Goal: Transaction & Acquisition: Purchase product/service

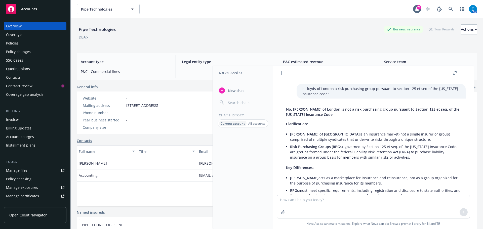
scroll to position [128, 0]
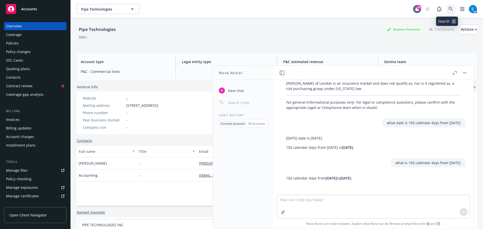
click at [449, 9] on icon at bounding box center [451, 9] width 4 height 4
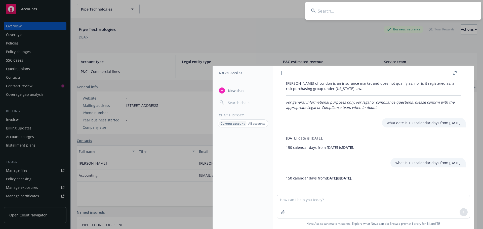
click at [419, 12] on input at bounding box center [393, 11] width 176 height 18
click at [465, 73] on rect "button" at bounding box center [465, 73] width 4 height 1
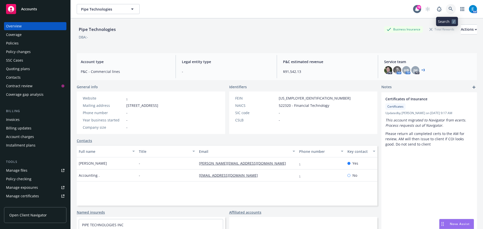
click at [449, 9] on icon at bounding box center [451, 9] width 5 height 5
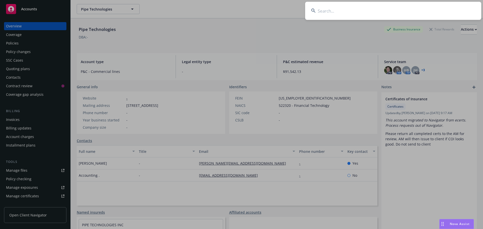
click at [432, 11] on input at bounding box center [393, 11] width 176 height 18
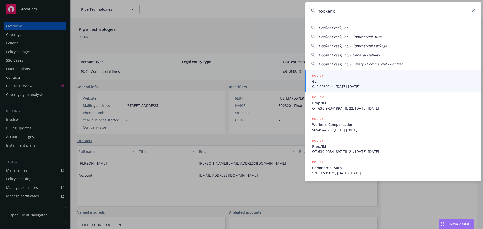
click at [331, 27] on span "Hooker Creek, Inc." at bounding box center [334, 27] width 30 height 5
type input "Hooker Creek, Inc."
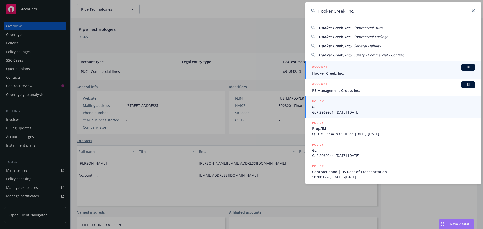
click at [328, 72] on span "Hooker Creek, Inc." at bounding box center [393, 73] width 163 height 5
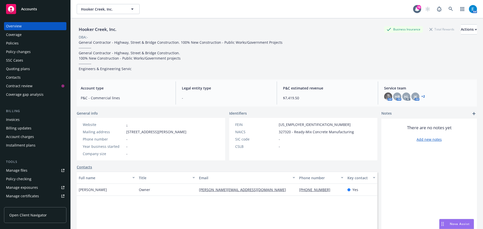
click at [17, 68] on div "Quoting plans" at bounding box center [18, 69] width 24 height 8
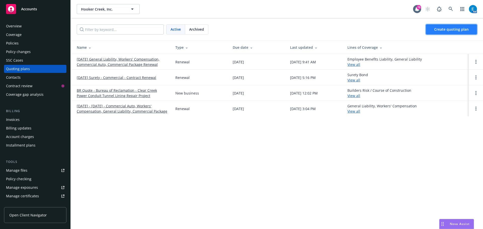
click at [460, 28] on span "Create quoting plan" at bounding box center [451, 29] width 34 height 5
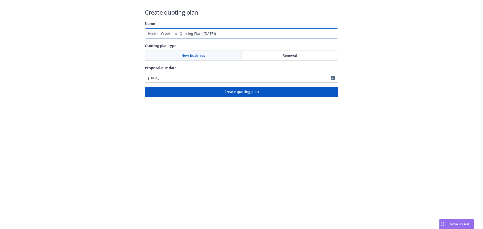
drag, startPoint x: 228, startPoint y: 33, endPoint x: 118, endPoint y: 26, distance: 110.1
click at [118, 26] on div "Create quoting plan Name Hooker Creek, Inc. Quoting Plan ([DATE]) Quoting plan …" at bounding box center [241, 48] width 483 height 97
type input "#108285527 [GEOGRAPHIC_DATA]"
click at [295, 54] on span "Renewal" at bounding box center [289, 55] width 14 height 5
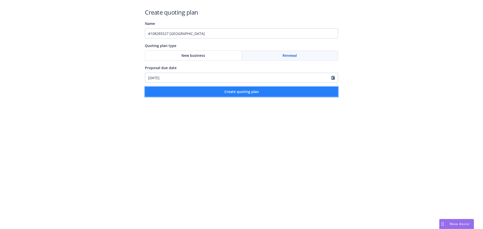
click at [247, 89] on span "Create quoting plan" at bounding box center [241, 91] width 34 height 5
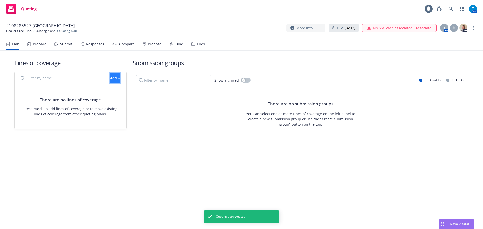
click at [110, 77] on div "Add" at bounding box center [115, 78] width 10 height 10
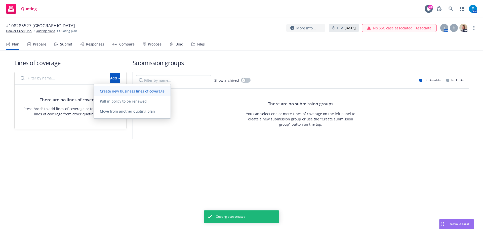
click at [127, 91] on span "Create new business lines of coverage" at bounding box center [132, 91] width 77 height 5
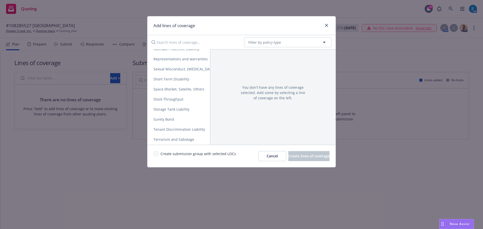
scroll to position [969, 0]
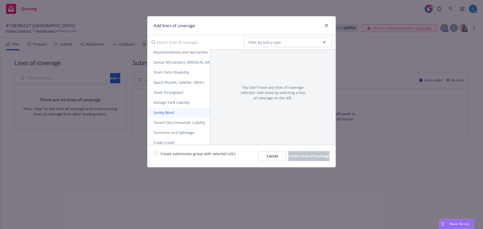
click at [162, 112] on span "Surety Bond" at bounding box center [163, 112] width 33 height 5
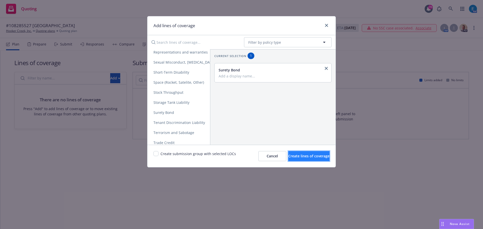
click at [290, 155] on span "Create lines of coverage" at bounding box center [308, 156] width 41 height 5
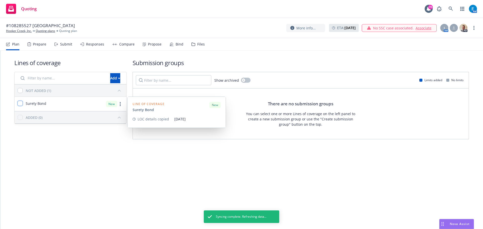
click at [20, 103] on input "checkbox" at bounding box center [20, 103] width 5 height 5
checkbox input "true"
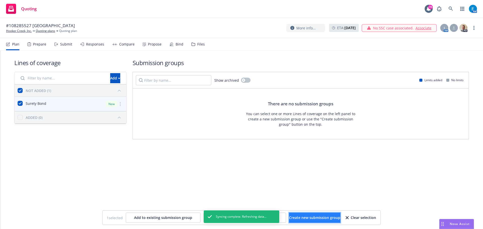
click at [330, 218] on span "Create new submission group" at bounding box center [314, 217] width 51 height 5
checkbox input "false"
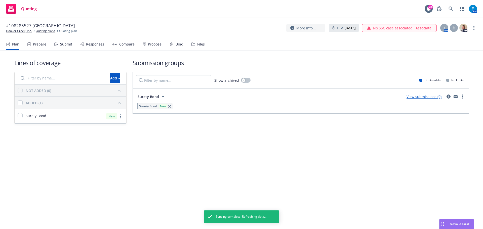
drag, startPoint x: 463, startPoint y: 97, endPoint x: 462, endPoint y: 100, distance: 2.8
click at [463, 97] on link "more" at bounding box center [463, 97] width 6 height 6
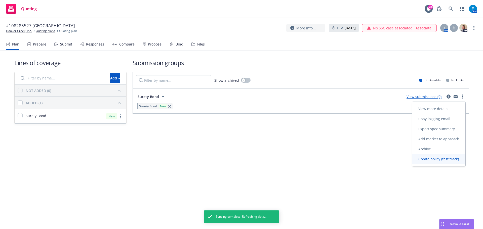
click at [434, 158] on span "Create policy (fast track)" at bounding box center [438, 159] width 53 height 5
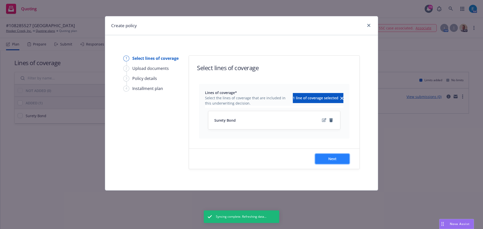
click at [338, 159] on button "Next" at bounding box center [332, 159] width 34 height 10
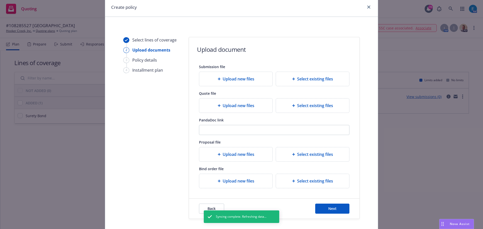
scroll to position [46, 0]
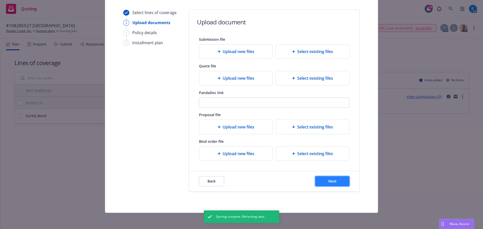
drag, startPoint x: 322, startPoint y: 181, endPoint x: 321, endPoint y: 178, distance: 3.2
click at [322, 180] on button "Next" at bounding box center [332, 181] width 34 height 10
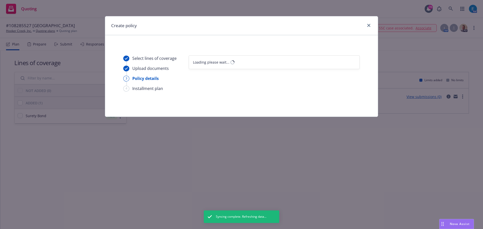
select select "12"
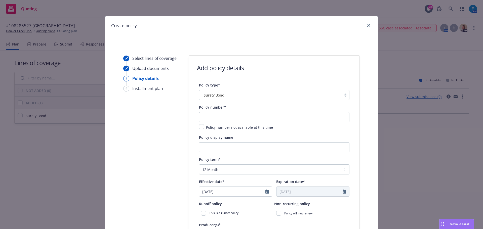
click at [232, 93] on div "Surety Bond" at bounding box center [270, 95] width 137 height 5
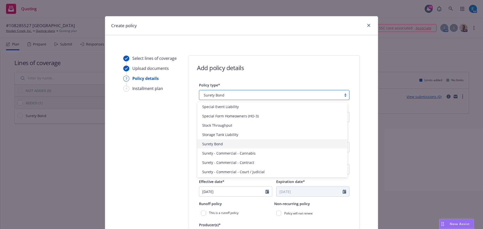
scroll to position [1147, 0]
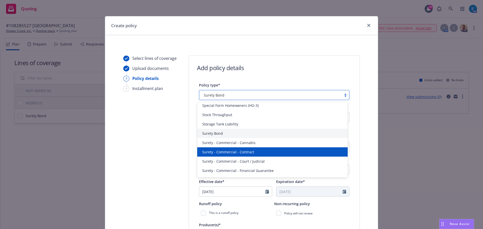
click at [233, 150] on span "Surety - Commercial - Contract" at bounding box center [228, 151] width 52 height 5
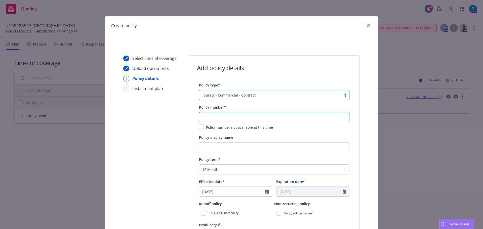
click at [245, 116] on input "text" at bounding box center [274, 117] width 150 height 10
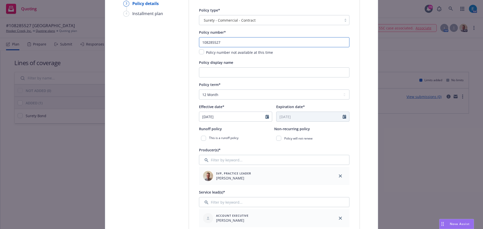
scroll to position [75, 0]
type input "108285527"
click at [235, 74] on input "Policy display name" at bounding box center [274, 72] width 150 height 10
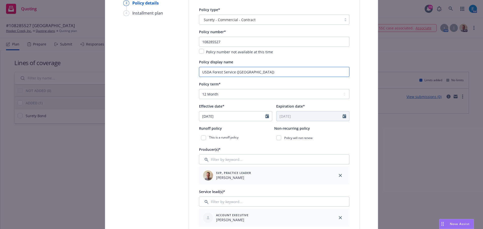
type input "USDA Forest Service (Lassen Creek Passage)"
click at [223, 93] on select "Select policy term 12 Month 6 Month 4 Month 3 Month 2 Month 1 Month 36 Month (3…" at bounding box center [274, 94] width 150 height 10
select select "other"
click at [199, 89] on select "Select policy term 12 Month 6 Month 4 Month 3 Month 2 Month 1 Month 36 Month (3…" at bounding box center [274, 94] width 150 height 10
click at [306, 117] on input "Expiration date*" at bounding box center [309, 116] width 66 height 10
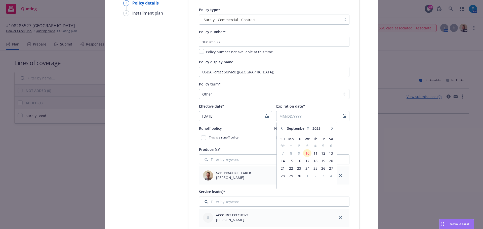
click at [331, 128] on icon "button" at bounding box center [332, 128] width 3 height 3
select select "1"
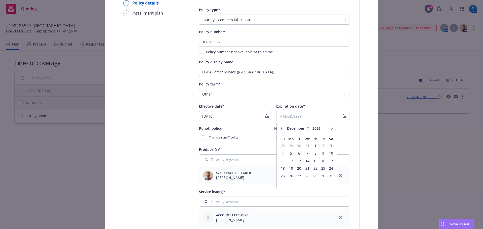
type input "2026"
click at [331, 128] on icon "button" at bounding box center [332, 128] width 3 height 3
select select "2"
click at [329, 144] on span "7" at bounding box center [331, 146] width 7 height 6
type input "02/07/2026"
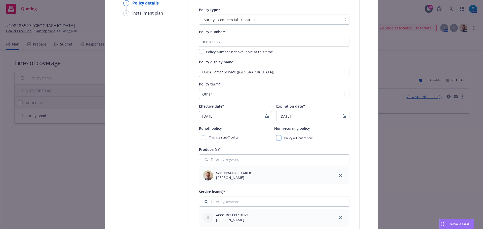
click at [278, 138] on input "checkbox" at bounding box center [278, 137] width 5 height 5
checkbox input "true"
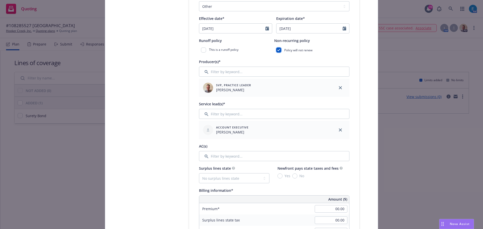
scroll to position [176, 0]
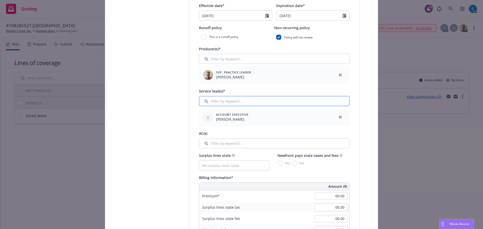
click at [228, 102] on input "Filter by keyword..." at bounding box center [274, 101] width 150 height 10
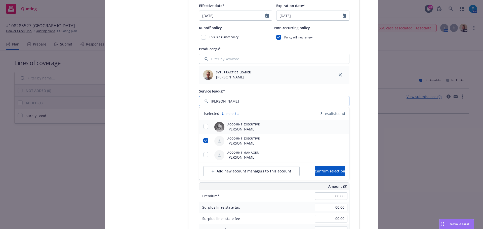
type input "erin"
click at [204, 128] on input "checkbox" at bounding box center [205, 126] width 5 height 5
checkbox input "true"
click at [204, 138] on input "checkbox" at bounding box center [205, 140] width 5 height 5
checkbox input "false"
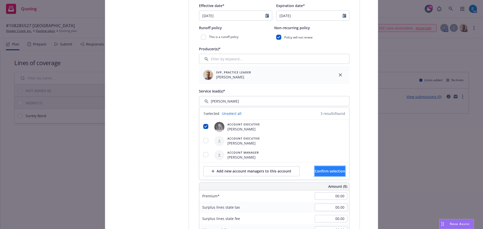
click at [315, 173] on span "Confirm selection" at bounding box center [330, 171] width 30 height 5
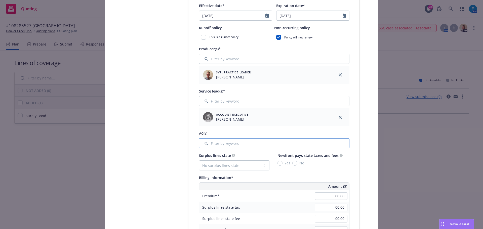
drag, startPoint x: 230, startPoint y: 140, endPoint x: 230, endPoint y: 143, distance: 2.8
click at [230, 140] on input "Filter by keyword..." at bounding box center [274, 143] width 150 height 10
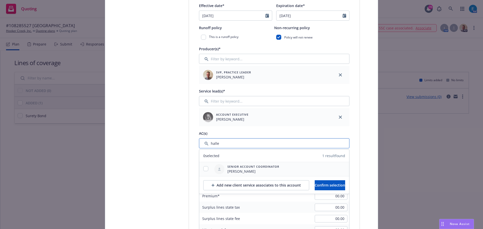
type input "halle"
click at [204, 168] on input "checkbox" at bounding box center [205, 168] width 5 height 5
checkbox input "true"
click at [325, 186] on span "Confirm selection" at bounding box center [330, 185] width 30 height 5
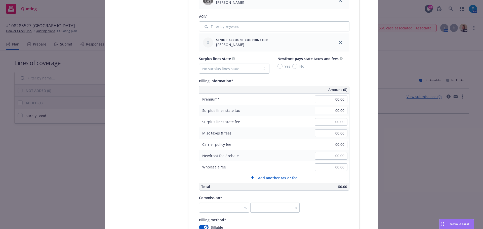
scroll to position [302, 0]
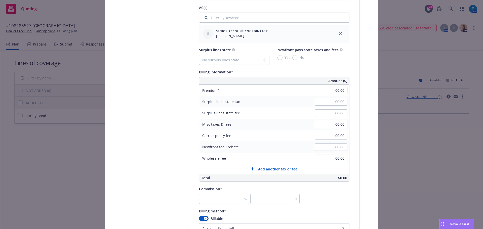
click at [331, 89] on input "00.00" at bounding box center [331, 91] width 33 height 8
type input "2,161.00"
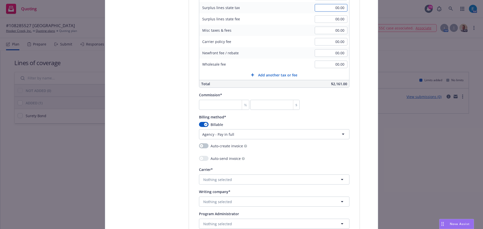
scroll to position [402, 0]
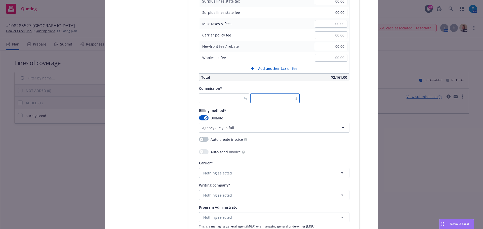
click at [258, 98] on input "number" at bounding box center [274, 98] width 49 height 10
type input "0.278"
type input "6"
type input "2.962"
type input "64"
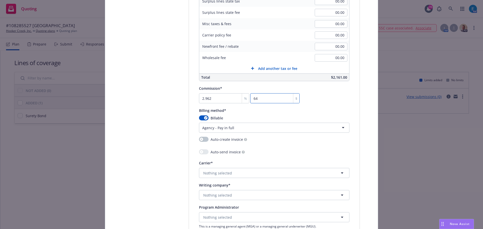
type input "29.986"
type input "648"
type input "30"
type input "648.30"
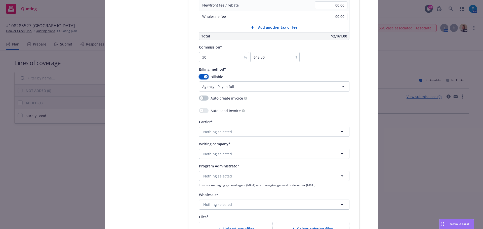
scroll to position [428, 0]
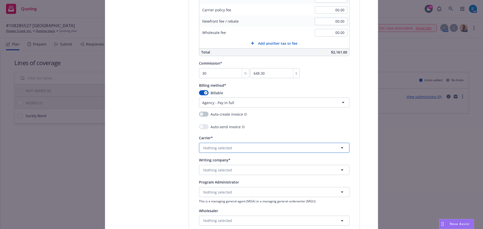
click at [213, 149] on span "Nothing selected" at bounding box center [217, 147] width 29 height 5
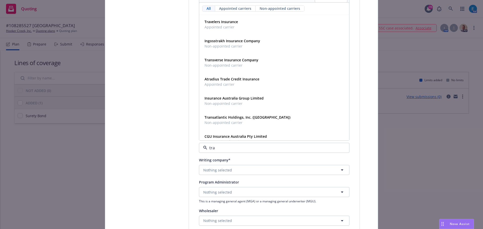
type input "trav"
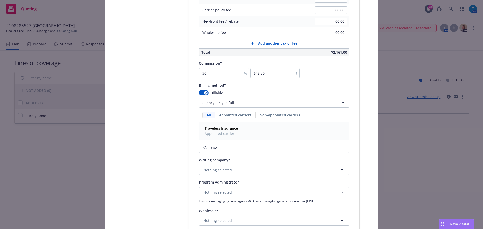
click at [228, 129] on strong "Travelers Insurance" at bounding box center [221, 128] width 33 height 5
click at [228, 172] on span "Nothing selected" at bounding box center [217, 170] width 29 height 5
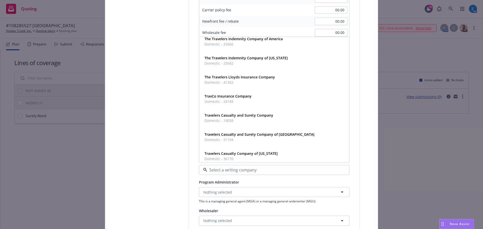
scroll to position [344, 0]
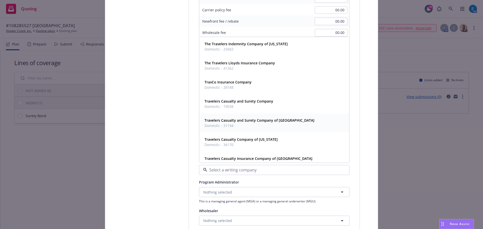
click at [235, 121] on strong "Travelers Casualty and Surety Company of [GEOGRAPHIC_DATA]" at bounding box center [260, 120] width 110 height 5
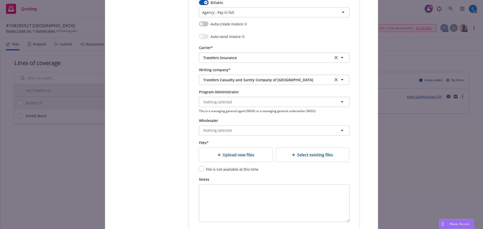
scroll to position [528, 0]
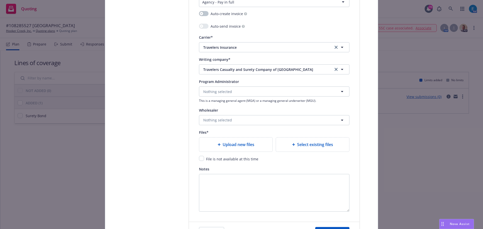
click at [230, 143] on span "Upload new files" at bounding box center [239, 145] width 32 height 6
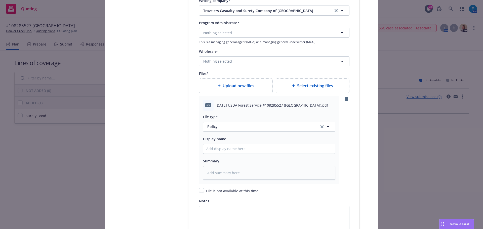
scroll to position [604, 0]
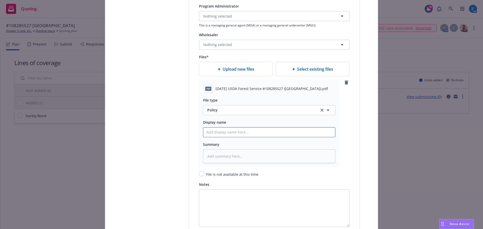
click at [224, 132] on input "Policy display name" at bounding box center [269, 133] width 132 height 10
type textarea "x"
type input "2"
type textarea "x"
type input "202"
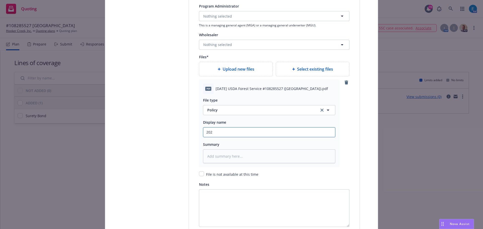
type textarea "x"
type input "2025"
type textarea "x"
type input "2025"
type textarea "x"
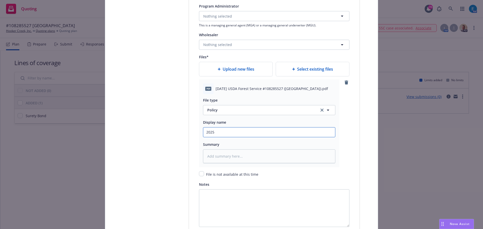
type input "2025 0"
type textarea "x"
type input "2025 09"
type textarea "x"
type input "2025 09"
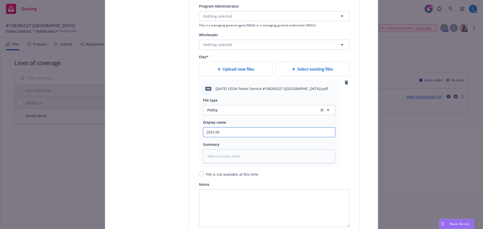
type textarea "x"
type input "2025 09 1"
type textarea "x"
type input "2025 09 10"
type textarea "x"
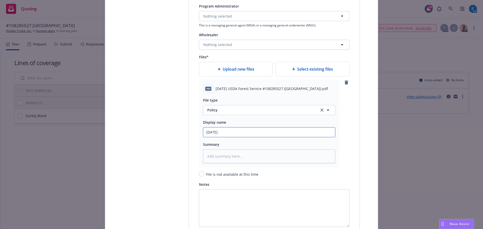
type input "2025 09 10"
type textarea "x"
type input "2025 09 10 U"
type textarea "x"
type input "2025 09 10 US"
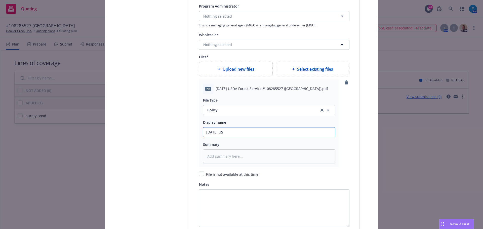
type textarea "x"
type input "2025 09 10 USD"
type textarea "x"
type input "2025 09 10 USDA"
type textarea "x"
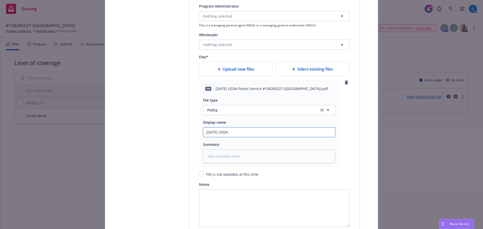
type input "2025 09 10 USDA"
type textarea "x"
type input "2025 09 10 USDA F"
type textarea "x"
type input "2025 09 10 USDA Fo"
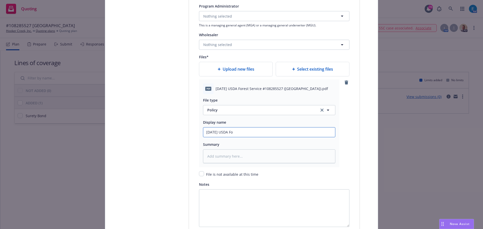
type textarea "x"
type input "2025 09 10 USDA For"
type textarea "x"
type input "2025 09 10 USDA Fore"
type textarea "x"
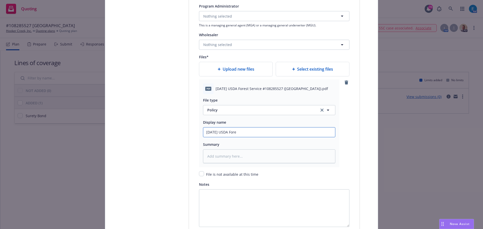
type input "2025 09 10 USDA Fores"
type textarea "x"
type input "2025 09 10 USDA Forest"
type textarea "x"
type input "2025 09 10 USDA Forest"
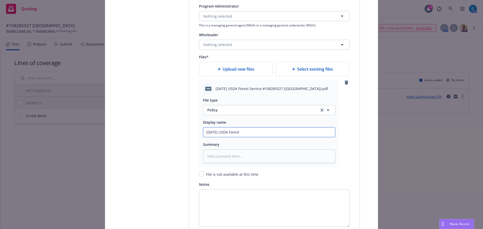
type textarea "x"
type input "2025 09 10 USDA Forest S"
type textarea "x"
type input "2025 09 10 USDA Forest Se"
type textarea "x"
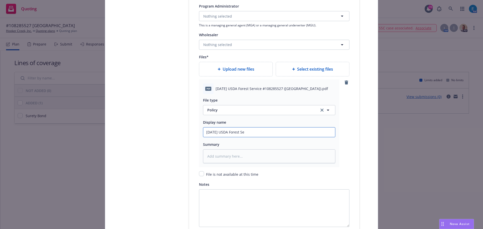
type input "2025 09 10 USDA Forest Ser"
type textarea "x"
type input "2025 09 10 USDA Forest Servi"
type textarea "x"
type input "2025 09 10 USDA Forest Servic"
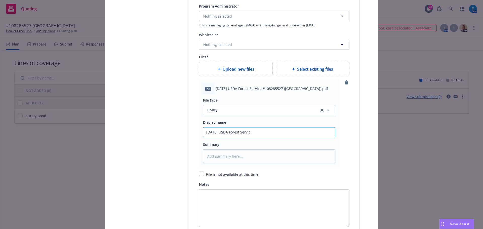
type textarea "x"
type input "2025 09 10 USDA Forest Service"
type textarea "x"
type input "2025 09 10 USDA Forest Service #"
type textarea "x"
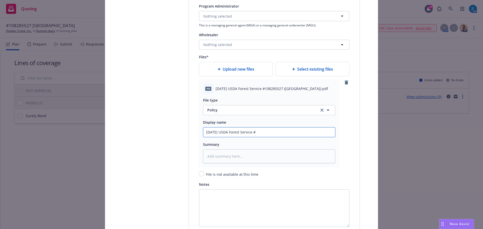
type input "2025 09 10 USDA Forest Service #1"
type textarea "x"
type input "2025 09 10 USDA Forest Service #10"
type textarea "x"
type input "2025 09 10 USDA Forest Service #108"
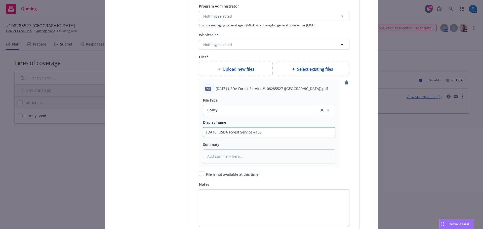
type textarea "x"
type input "2025 09 10 USDA Forest Service #1082"
type textarea "x"
type input "2025 09 10 USDA Forest Service #10828"
type textarea "x"
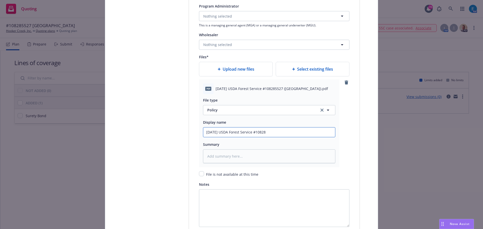
type input "2025 09 10 USDA Forest Service #108285"
type textarea "x"
type input "2025 09 10 USDA Forest Service #1082855"
type textarea "x"
type input "2025 09 10 USDA Forest Service #10828552"
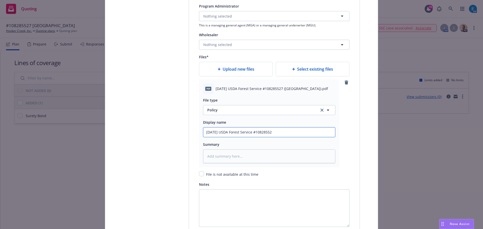
type textarea "x"
drag, startPoint x: 281, startPoint y: 132, endPoint x: 186, endPoint y: 130, distance: 95.6
type input "2025 09 10 USDA Forest Service #108285527"
click at [229, 153] on textarea at bounding box center [269, 156] width 132 height 14
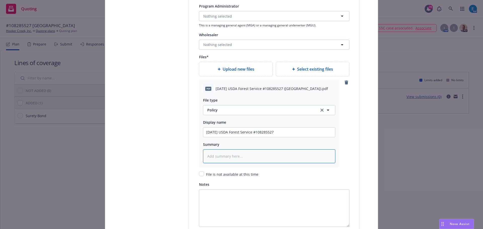
paste textarea "2025 09 10 USDA Forest Service #108285527"
type textarea "x"
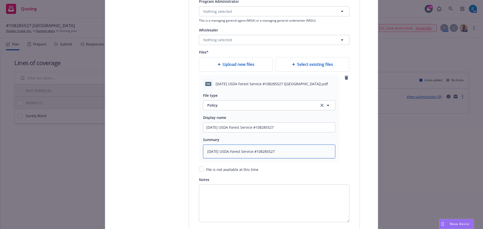
scroll to position [670, 0]
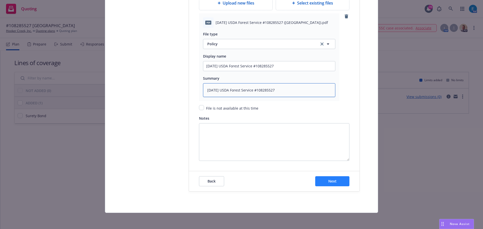
type textarea "2025 09 10 USDA Forest Service #108285527"
click at [338, 182] on button "Next" at bounding box center [332, 181] width 34 height 10
type textarea "x"
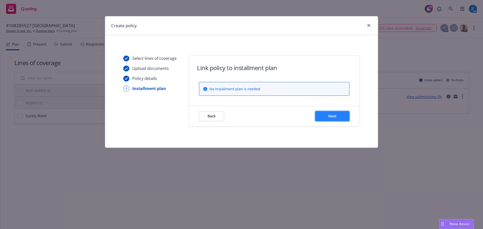
click at [340, 118] on button "Next" at bounding box center [332, 116] width 34 height 10
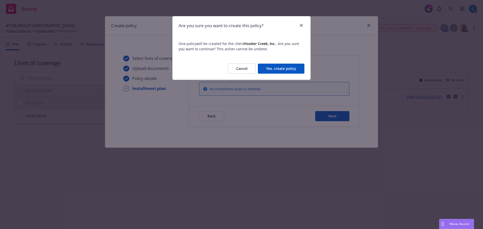
click at [291, 69] on button "Yes, create policy" at bounding box center [281, 69] width 47 height 10
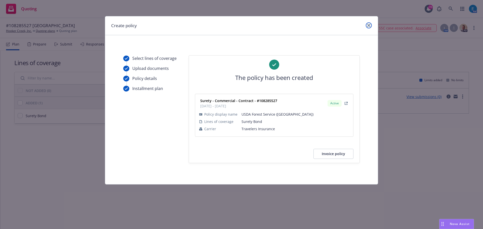
click at [369, 25] on icon "close" at bounding box center [368, 25] width 3 height 3
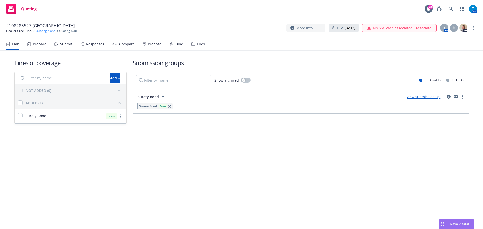
click at [47, 30] on link "Quoting plans" at bounding box center [45, 31] width 19 height 5
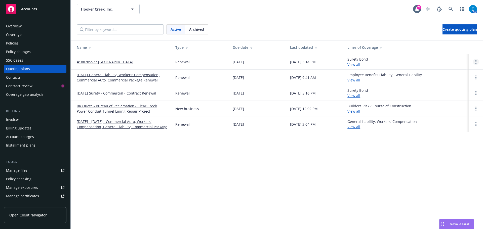
click at [476, 62] on circle "Open options" at bounding box center [475, 61] width 1 height 1
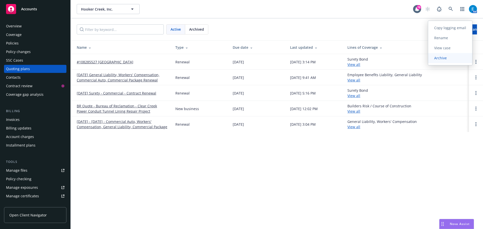
click at [441, 59] on span "Archive" at bounding box center [440, 58] width 25 height 5
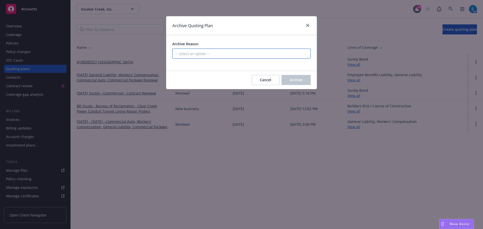
click at [226, 53] on select "-- select an option -- All policies in this renewal plan are auto-renewed Creat…" at bounding box center [241, 54] width 138 height 10
select select "ARCHIVED_RENEWAL_COMPLETED"
click at [172, 49] on select "-- select an option -- All policies in this renewal plan are auto-renewed Creat…" at bounding box center [241, 54] width 138 height 10
click at [292, 80] on span "Archive" at bounding box center [296, 79] width 13 height 5
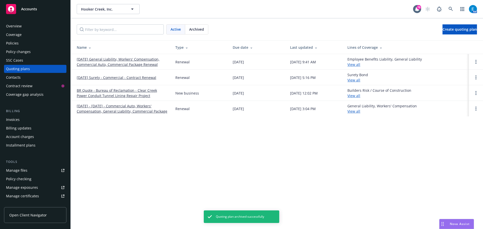
click at [13, 118] on div "Invoices" at bounding box center [13, 120] width 14 height 8
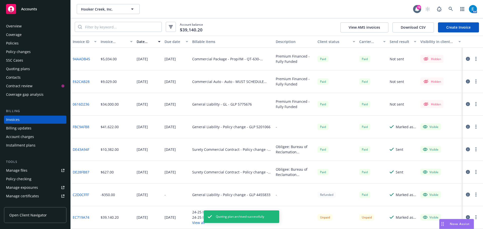
click at [451, 25] on link "Create Invoice" at bounding box center [458, 27] width 41 height 10
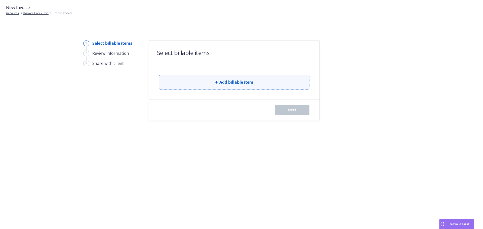
click at [222, 80] on span "Add billable item" at bounding box center [236, 82] width 34 height 6
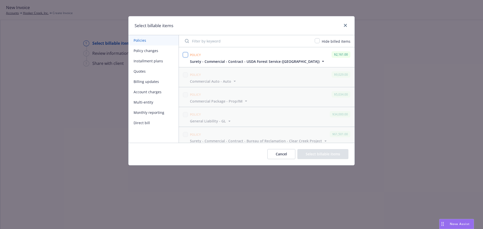
click at [186, 55] on input "checkbox" at bounding box center [185, 54] width 5 height 5
checkbox input "true"
click at [310, 154] on button "Select billable items" at bounding box center [322, 154] width 51 height 10
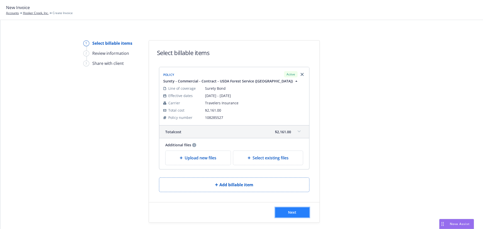
click at [290, 213] on span "Next" at bounding box center [292, 212] width 8 height 5
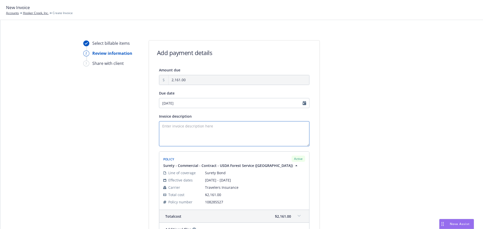
click at [171, 127] on textarea "Invoice description" at bounding box center [234, 133] width 150 height 25
click at [184, 125] on textarea "Obligee:" at bounding box center [234, 133] width 150 height 25
click at [175, 138] on textarea "Obligee: USDA Forest Service Contract/Bond Amount: $302,230.00 Desc:" at bounding box center [234, 133] width 150 height 25
paste textarea "Lassen Creek Passage Restoration, Modoc National Forest"
click at [180, 142] on textarea "Obligee: USDA Forest Service Contract/Bond Amount: $302,230.00 Desc: Lassen Cre…" at bounding box center [234, 133] width 150 height 25
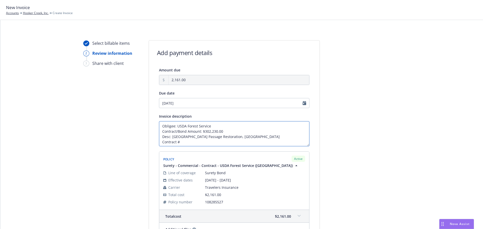
paste textarea "127EAW25C0028"
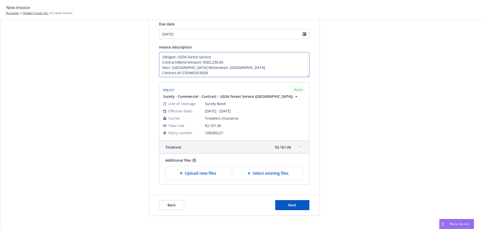
scroll to position [76, 0]
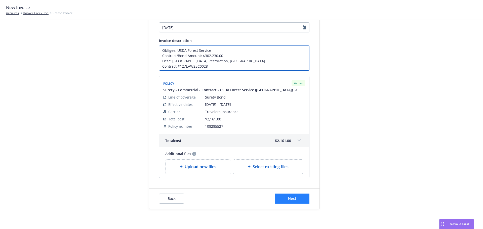
type textarea "Obligee: USDA Forest Service Contract/Bond Amount: $302,230.00 Desc: [GEOGRAPHI…"
click at [300, 199] on button "Next" at bounding box center [292, 199] width 34 height 10
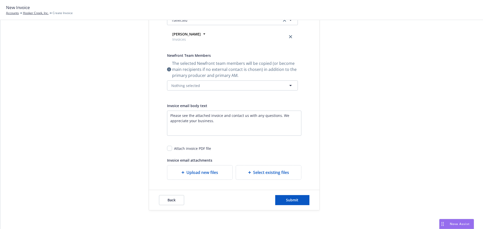
scroll to position [114, 0]
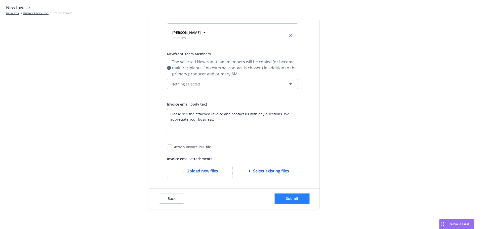
click at [286, 199] on span "Submit" at bounding box center [292, 198] width 12 height 5
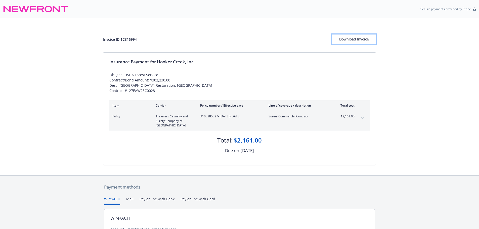
click at [347, 40] on div "Download Invoice" at bounding box center [354, 39] width 44 height 10
